Goal: Transaction & Acquisition: Purchase product/service

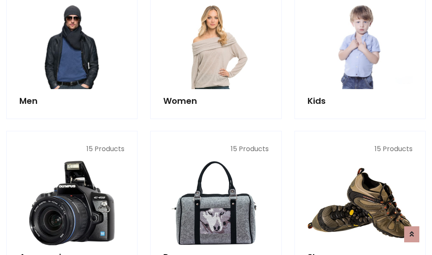
scroll to position [613, 0]
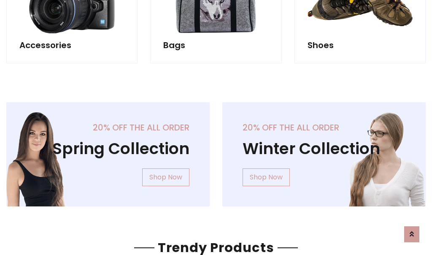
click at [216, 151] on div "20% off the all order Winter Collection Shop Now" at bounding box center [324, 161] width 216 height 118
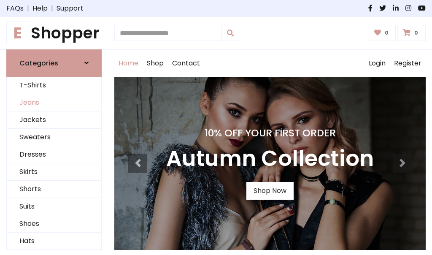
click at [54, 103] on link "Jeans" at bounding box center [54, 102] width 95 height 17
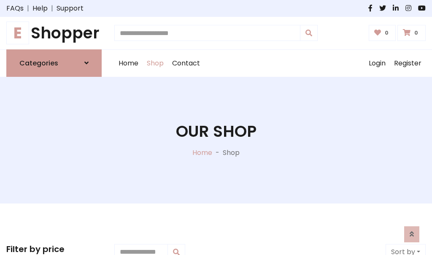
scroll to position [266, 0]
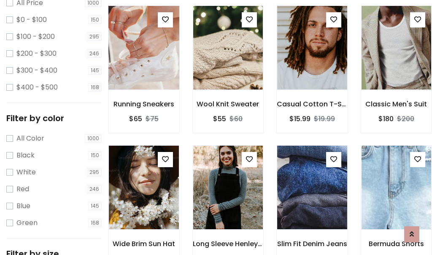
click at [144, 66] on img at bounding box center [144, 47] width 84 height 203
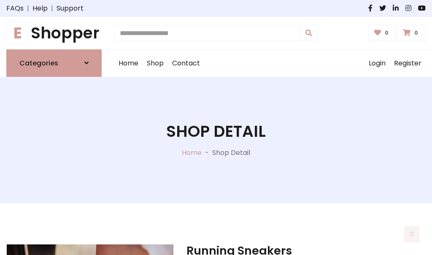
scroll to position [91, 0]
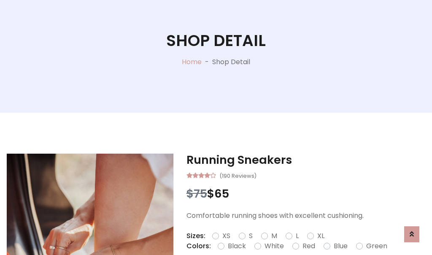
click at [308, 246] on label "Red" at bounding box center [309, 246] width 13 height 10
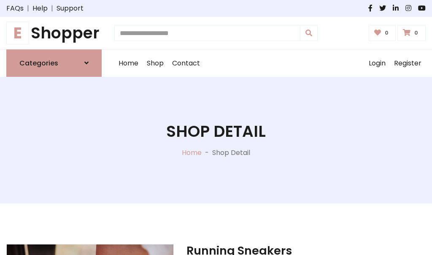
scroll to position [91, 0]
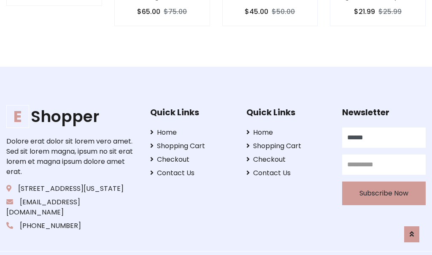
type input "******"
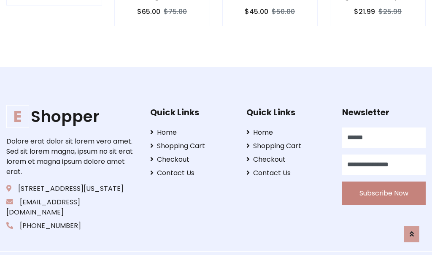
type input "**********"
click at [384, 183] on button "Subscribe Now" at bounding box center [384, 194] width 84 height 24
